Goal: Use online tool/utility: Utilize a website feature to perform a specific function

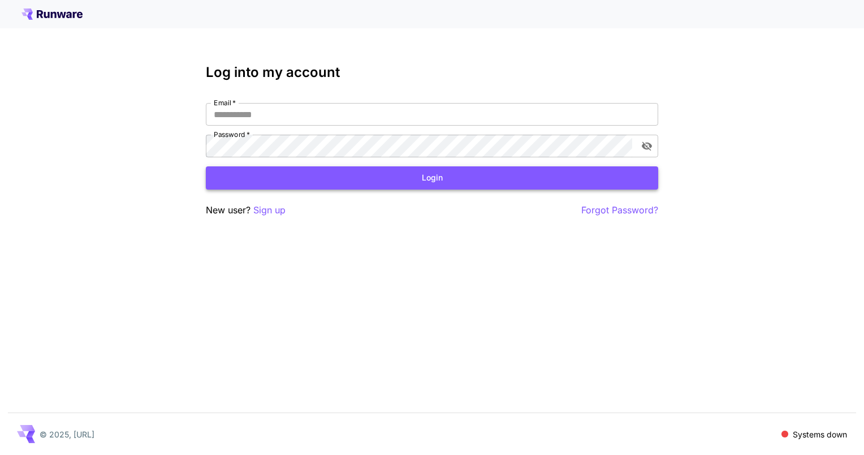
type input "**********"
click at [550, 177] on button "Login" at bounding box center [432, 177] width 453 height 23
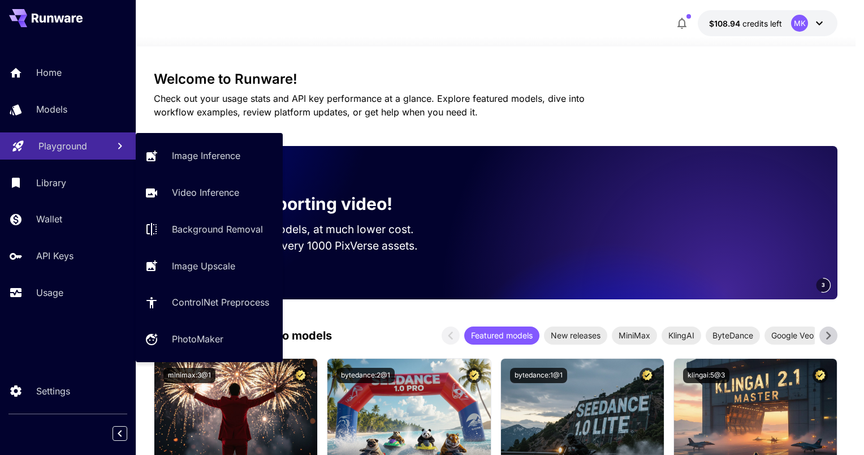
click at [46, 155] on link "Playground" at bounding box center [68, 146] width 136 height 28
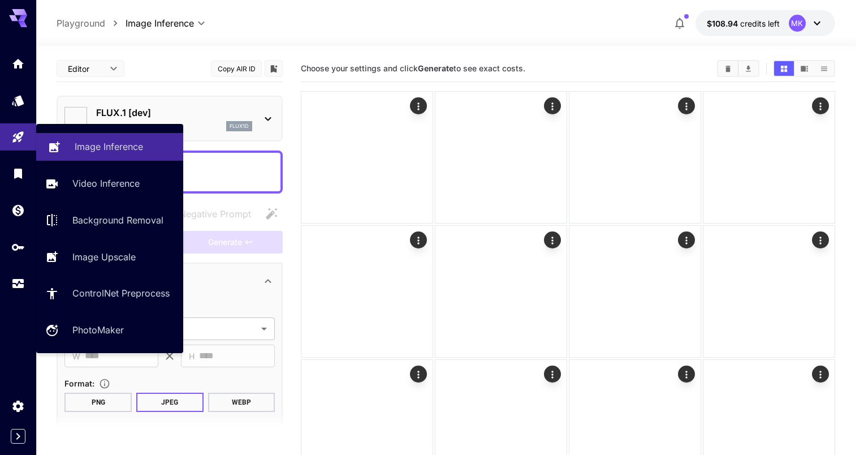
type input "**********"
